Goal: Task Accomplishment & Management: Complete application form

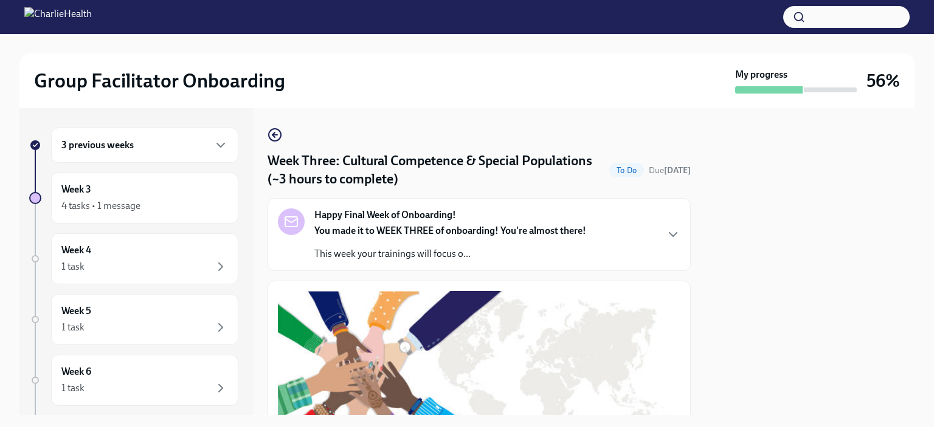
scroll to position [954, 0]
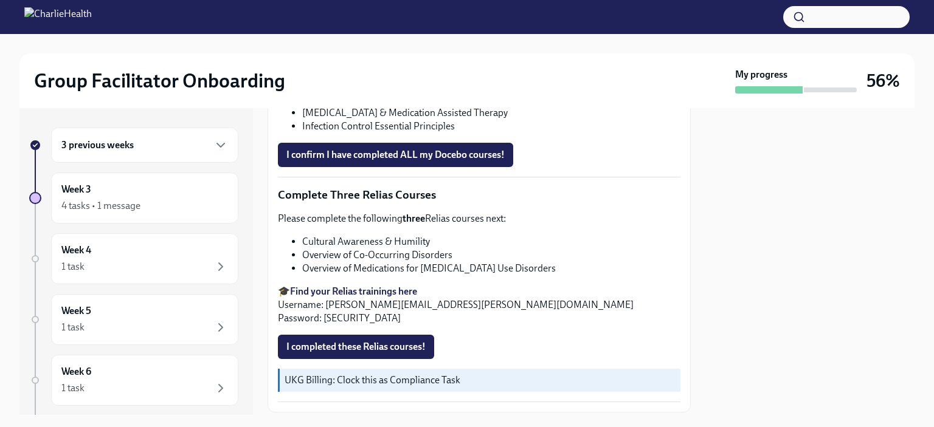
click at [558, 258] on div "Please complete the following three Relias courses next: Cultural Awareness & H…" at bounding box center [479, 268] width 403 height 113
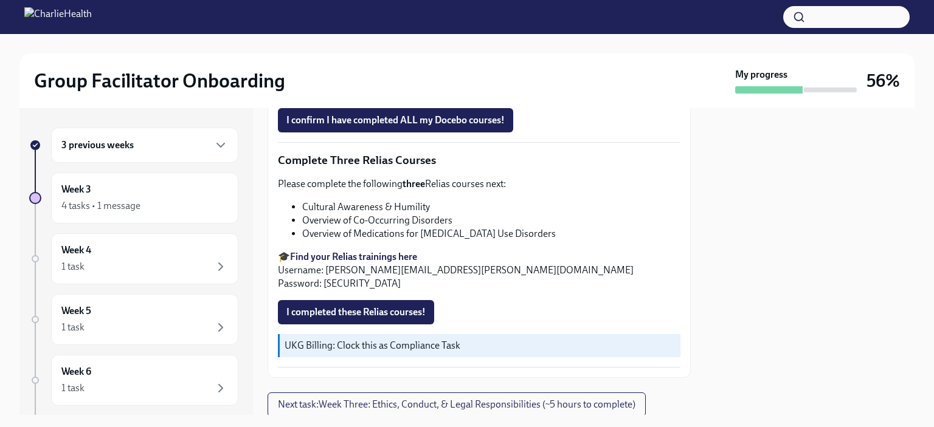
scroll to position [986, 0]
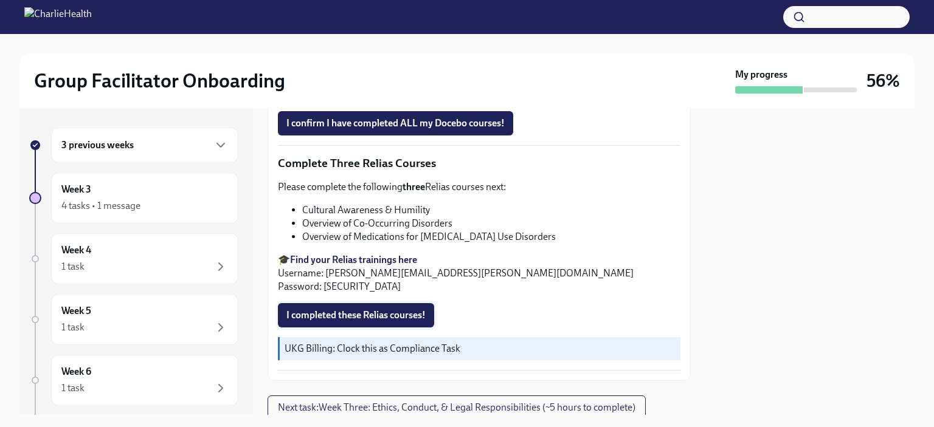
click at [381, 309] on span "I completed these Relias courses!" at bounding box center [355, 315] width 139 height 12
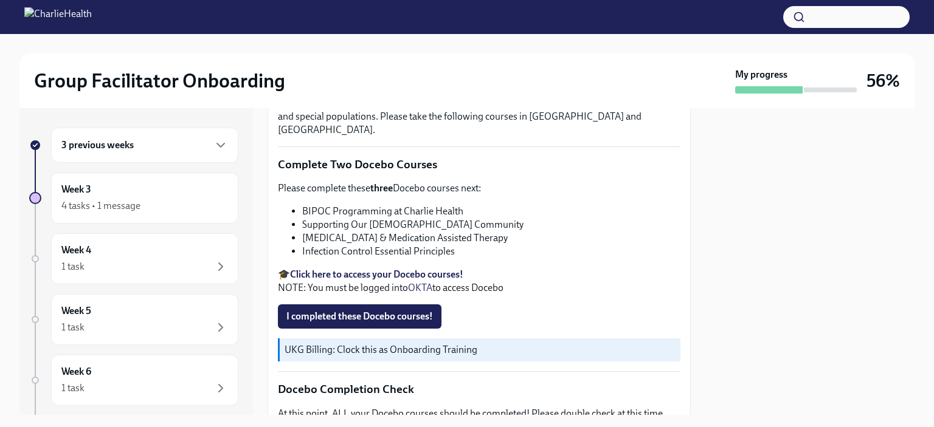
scroll to position [371, 0]
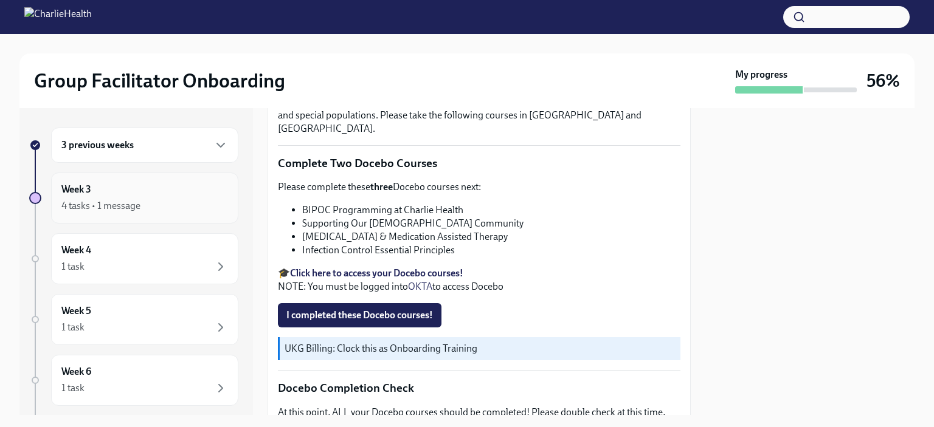
click at [191, 206] on div "4 tasks • 1 message" at bounding box center [144, 206] width 167 height 15
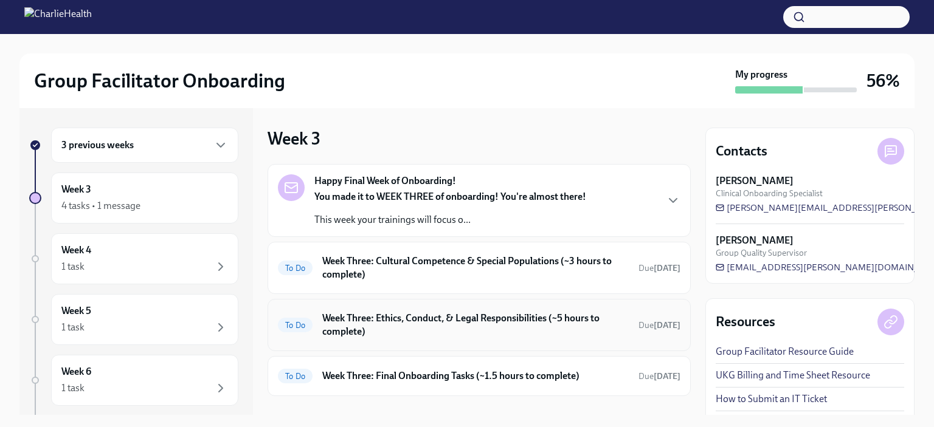
click at [452, 327] on h6 "Week Three: Ethics, Conduct, & Legal Responsibilities (~5 hours to complete)" at bounding box center [475, 325] width 306 height 27
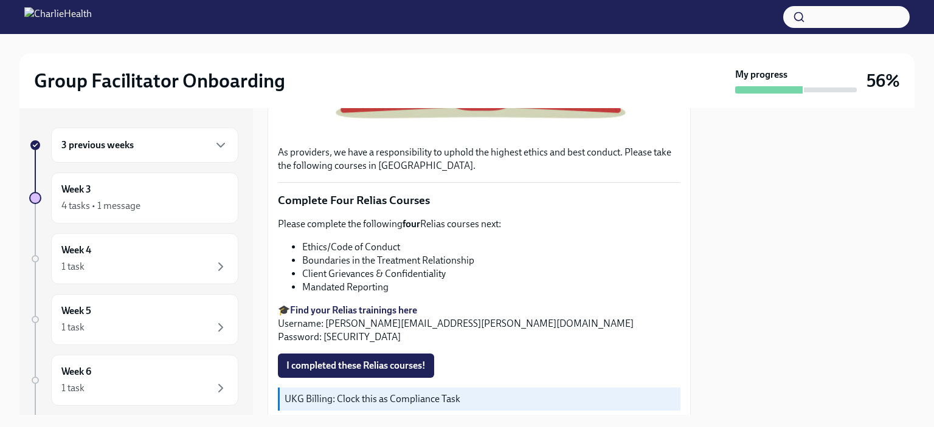
scroll to position [446, 0]
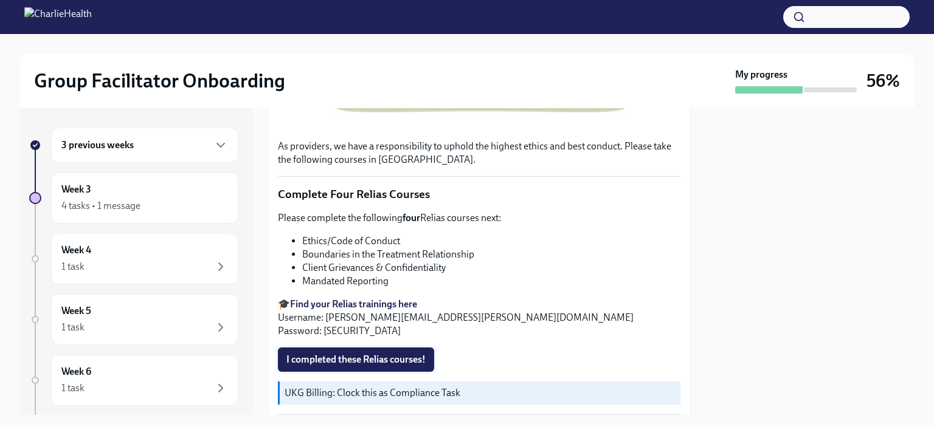
click at [373, 354] on span "I completed these Relias courses!" at bounding box center [355, 360] width 139 height 12
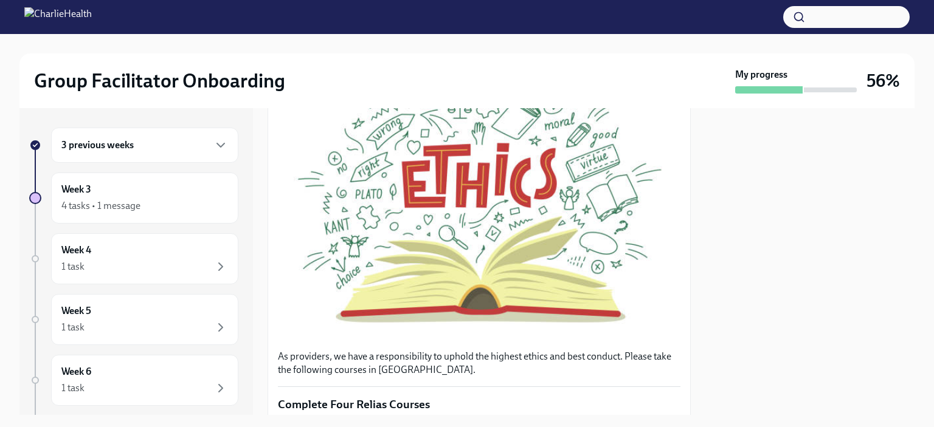
scroll to position [0, 0]
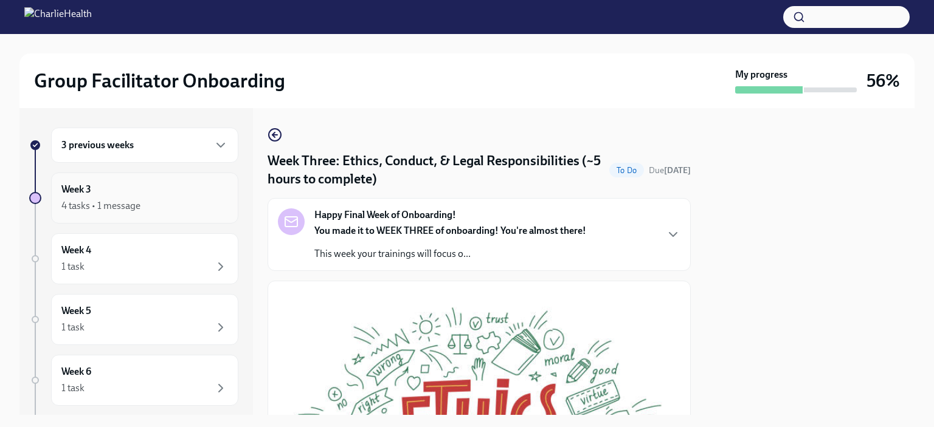
click at [162, 201] on div "4 tasks • 1 message" at bounding box center [144, 206] width 167 height 15
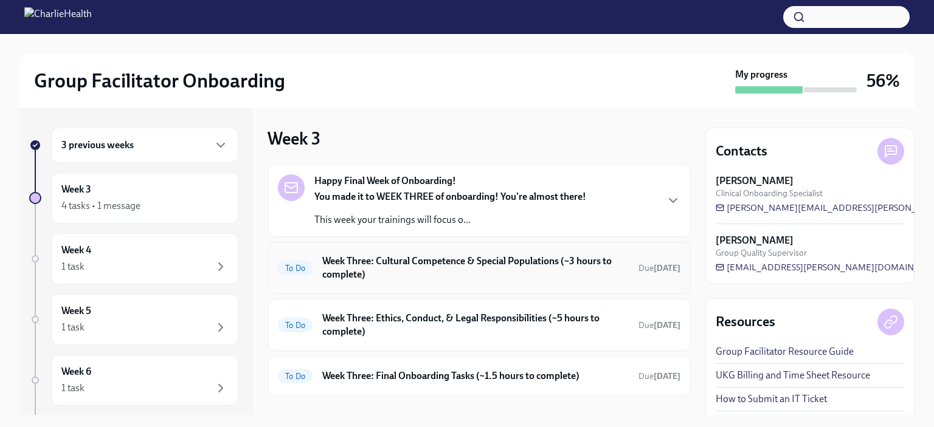
click at [482, 275] on h6 "Week Three: Cultural Competence & Special Populations (~3 hours to complete)" at bounding box center [475, 268] width 306 height 27
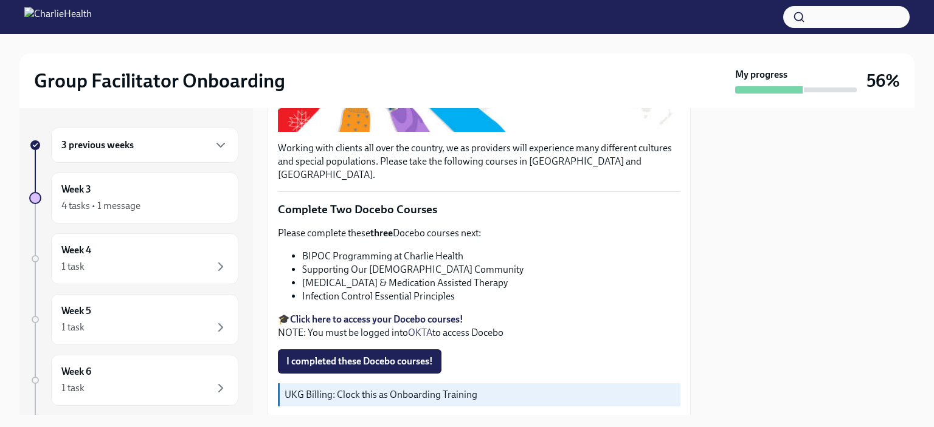
scroll to position [324, 0]
click at [419, 251] on li "BIPOC Programming at Charlie Health" at bounding box center [491, 257] width 378 height 13
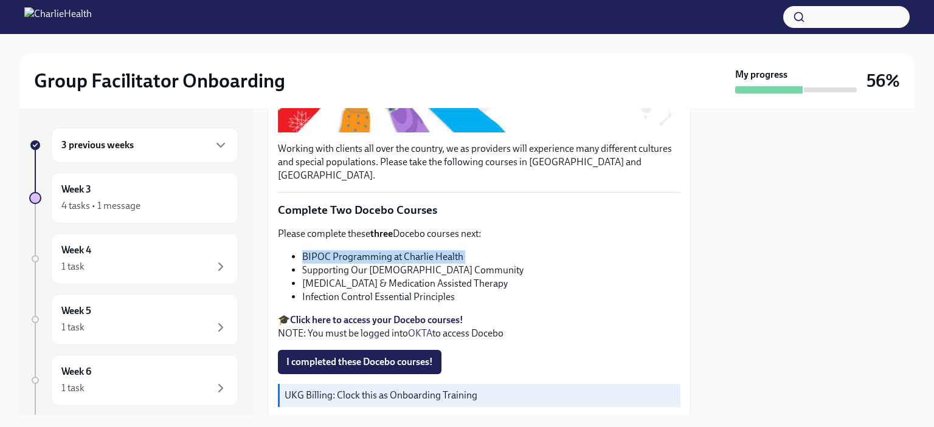
click at [419, 251] on li "BIPOC Programming at Charlie Health" at bounding box center [491, 257] width 378 height 13
copy ul "BIPOC Programming at Charlie Health"
click at [355, 264] on li "Supporting Our [DEMOGRAPHIC_DATA] Community" at bounding box center [491, 270] width 378 height 13
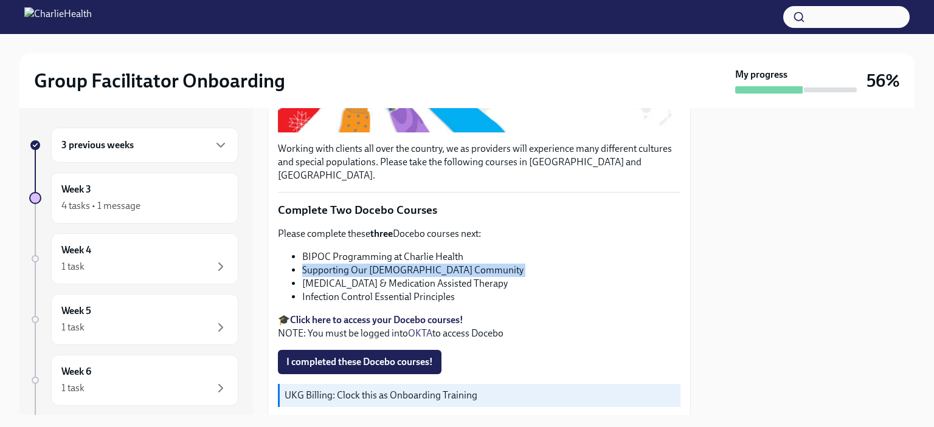
click at [355, 264] on li "Supporting Our [DEMOGRAPHIC_DATA] Community" at bounding box center [491, 270] width 378 height 13
copy ul "Supporting Our [DEMOGRAPHIC_DATA] Community"
click at [365, 277] on li "[MEDICAL_DATA] & Medication Assisted Therapy" at bounding box center [491, 283] width 378 height 13
click at [337, 291] on li "Infection Control Essential Principles" at bounding box center [491, 297] width 378 height 13
click at [382, 356] on span "I completed these Docebo courses!" at bounding box center [359, 362] width 147 height 12
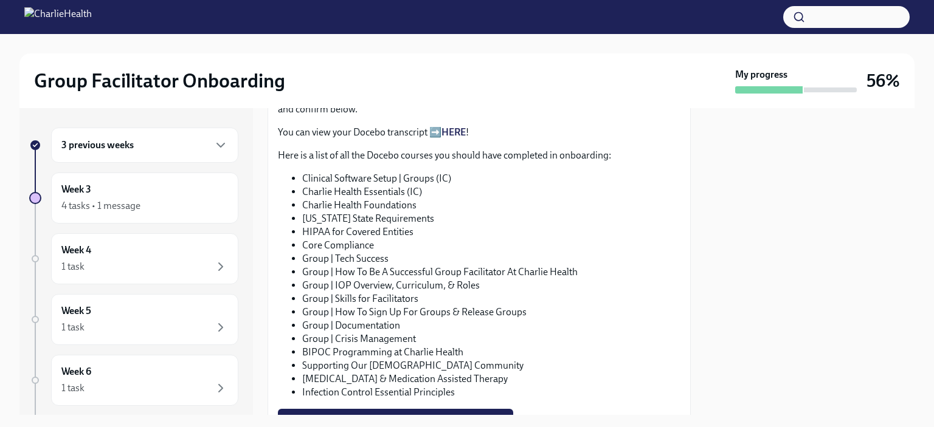
scroll to position [687, 0]
click at [373, 416] on span "I confirm I have completed ALL my Docebo courses!" at bounding box center [395, 422] width 218 height 12
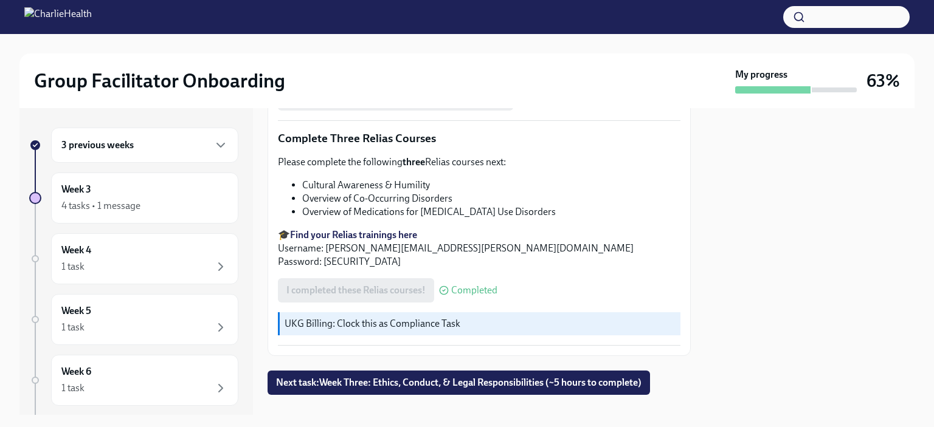
scroll to position [1012, 0]
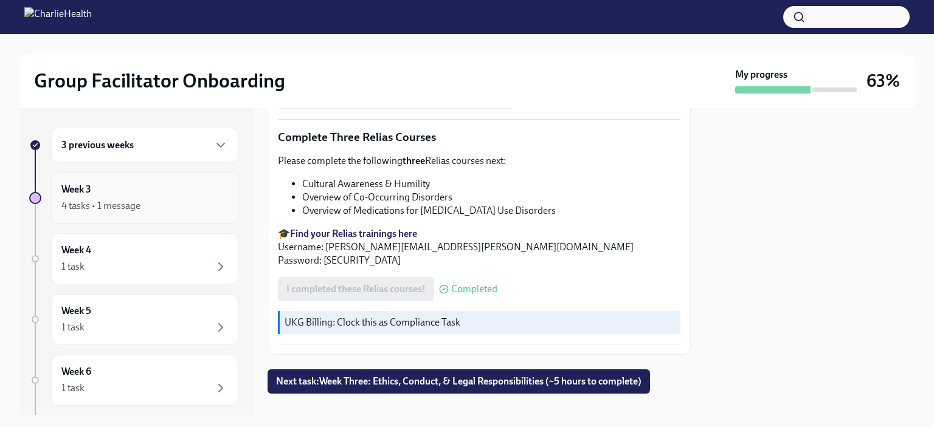
click at [192, 223] on div "Week 3 4 tasks • 1 message" at bounding box center [144, 198] width 187 height 51
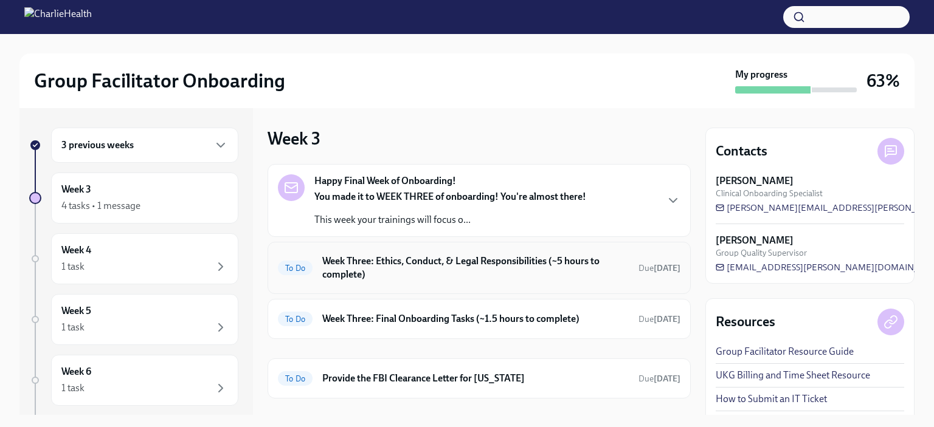
click at [456, 269] on h6 "Week Three: Ethics, Conduct, & Legal Responsibilities (~5 hours to complete)" at bounding box center [475, 268] width 306 height 27
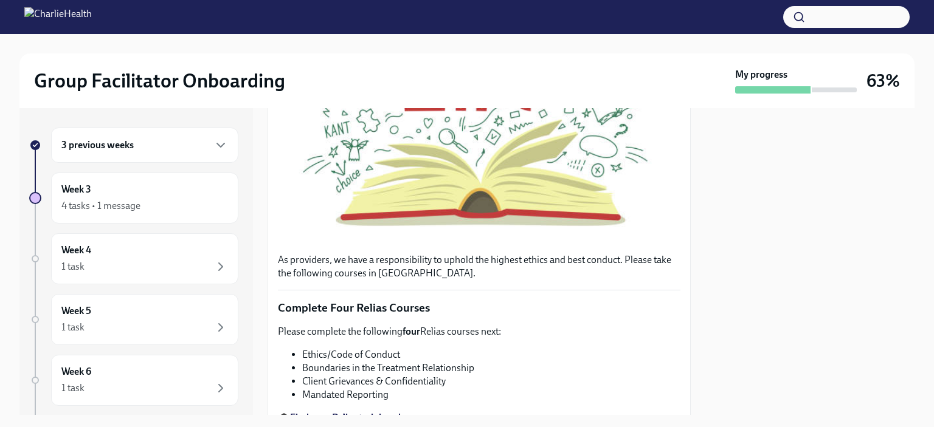
scroll to position [240, 0]
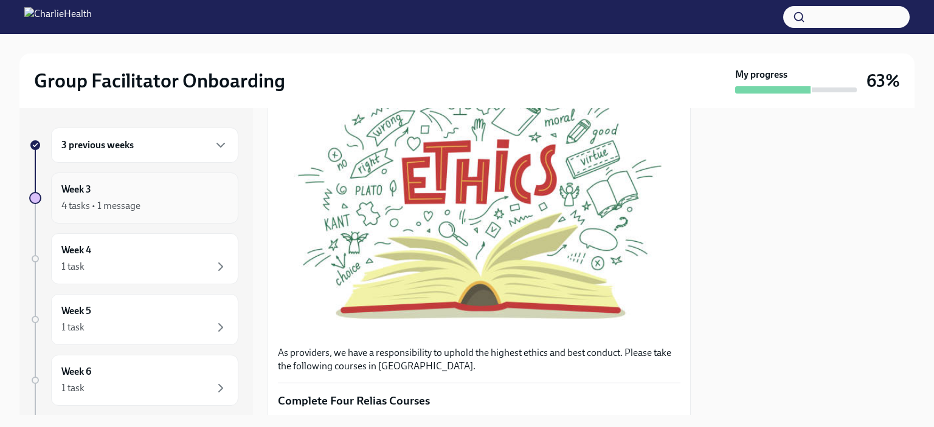
click at [169, 202] on div "4 tasks • 1 message" at bounding box center [144, 206] width 167 height 15
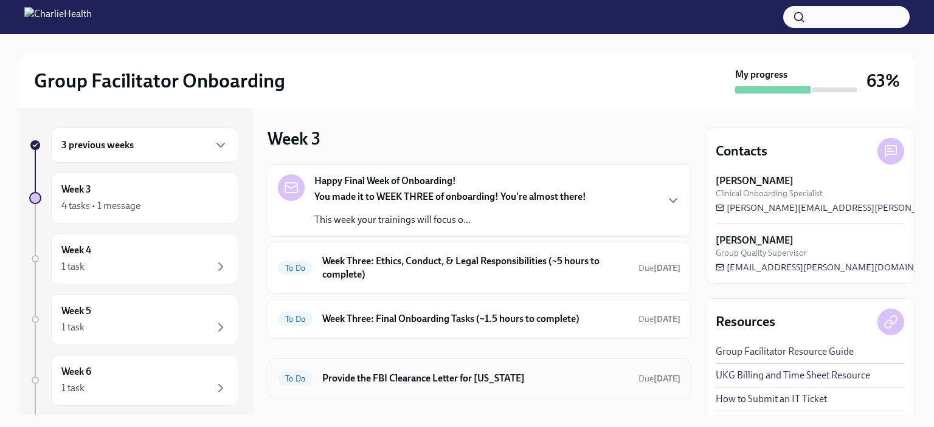
click at [426, 395] on div "To Do Provide the FBI Clearance Letter for [US_STATE] Due [DATE]" at bounding box center [479, 379] width 423 height 40
click at [475, 323] on h6 "Week Three: Final Onboarding Tasks (~1.5 hours to complete)" at bounding box center [475, 319] width 306 height 13
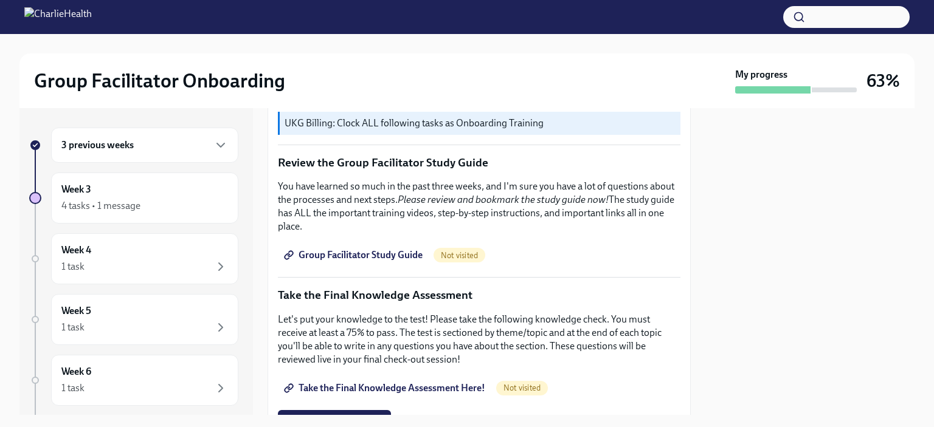
scroll to position [494, 0]
click at [373, 256] on link "Group Facilitator Study Guide" at bounding box center [354, 256] width 153 height 24
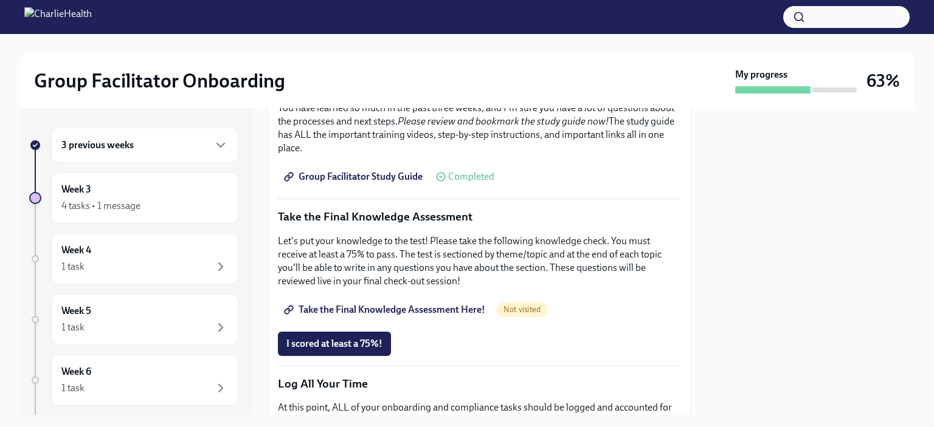
scroll to position [574, 0]
click at [378, 178] on link "Group Facilitator Study Guide" at bounding box center [354, 176] width 153 height 24
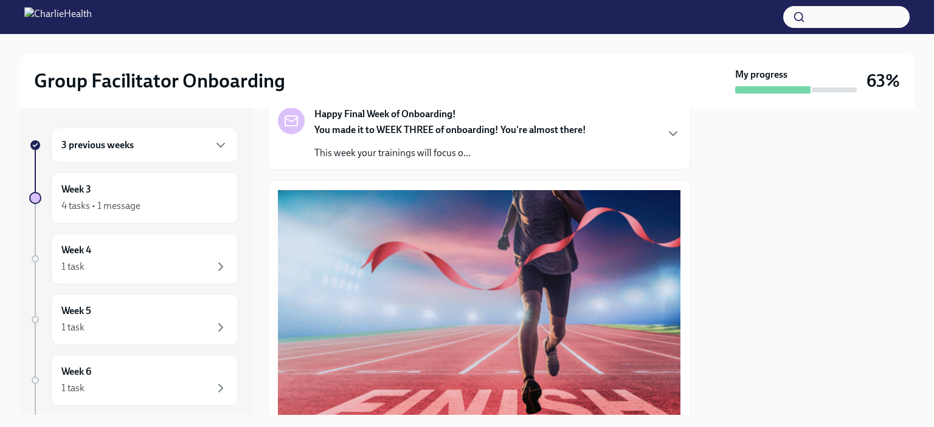
scroll to position [100, 0]
